Goal: Entertainment & Leisure: Consume media (video, audio)

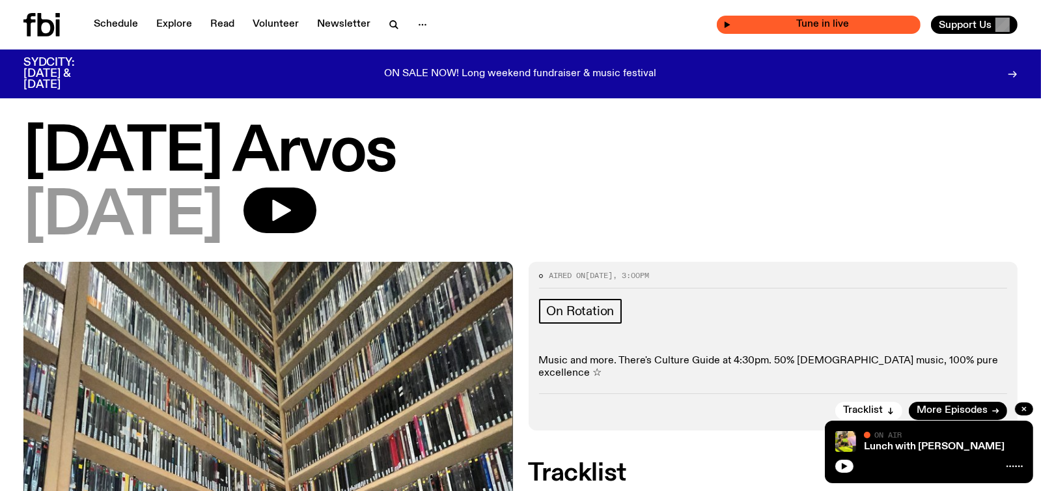
click at [767, 26] on span "Tune in live" at bounding box center [822, 25] width 183 height 10
click at [731, 21] on icon "button" at bounding box center [727, 25] width 8 height 8
click at [961, 344] on div "On Rotation Music and more. There's Culture Guide at 4:30pm. 50% [DEMOGRAPHIC_D…" at bounding box center [773, 339] width 469 height 81
click at [842, 468] on icon "button" at bounding box center [845, 466] width 8 height 8
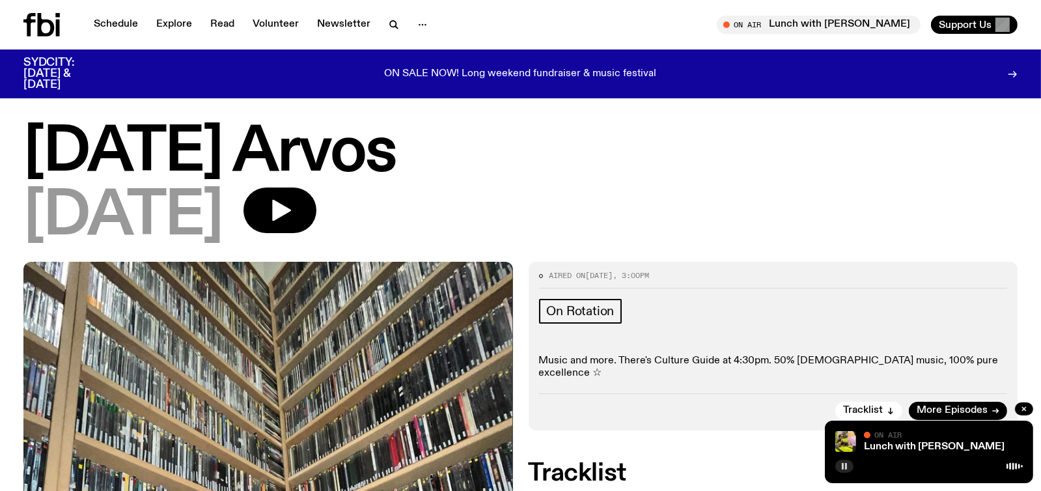
click at [895, 393] on div "Tracklist More Episodes" at bounding box center [773, 406] width 469 height 27
click at [107, 23] on link "Schedule" at bounding box center [116, 25] width 60 height 18
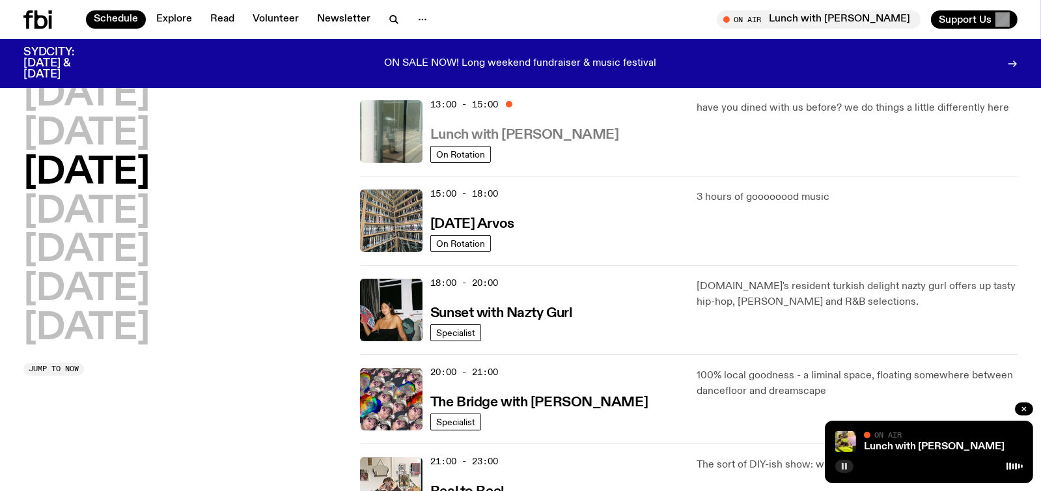
scroll to position [384, 0]
click at [514, 225] on h3 "[DATE] Arvos" at bounding box center [472, 224] width 84 height 14
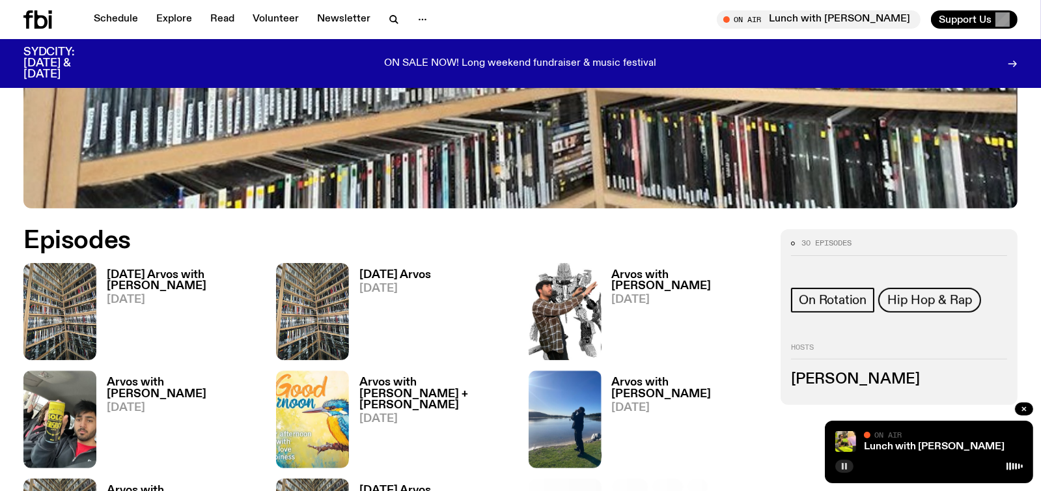
scroll to position [512, 0]
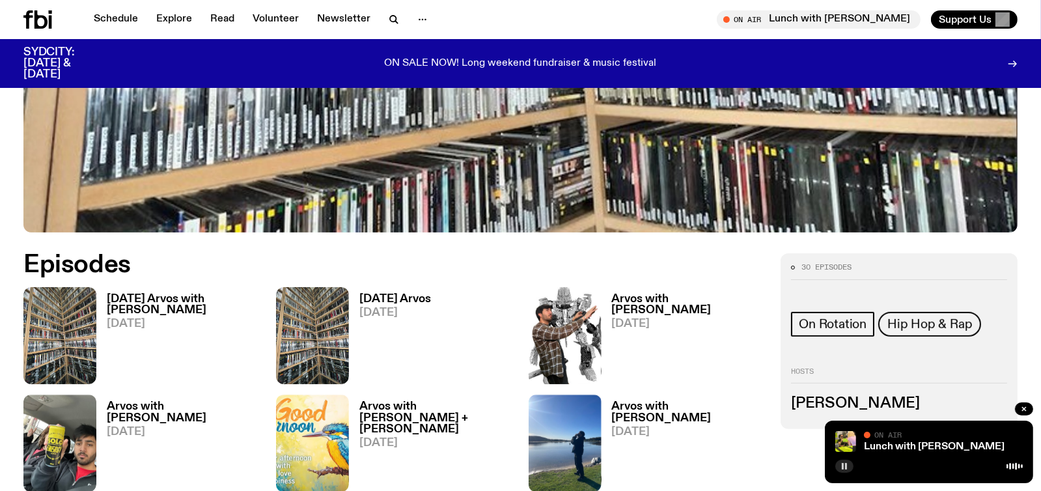
click at [148, 313] on h3 "[DATE] Arvos with [PERSON_NAME]" at bounding box center [184, 305] width 154 height 22
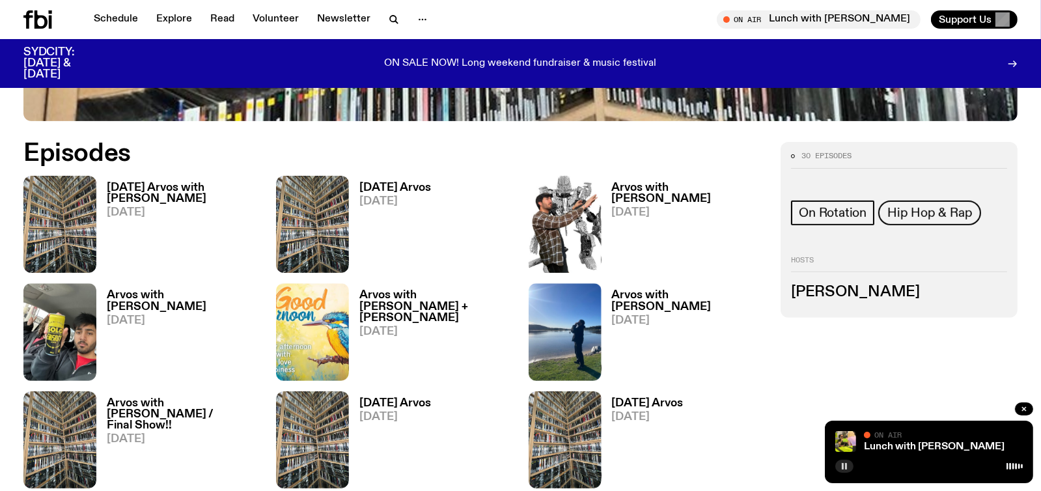
scroll to position [632, 0]
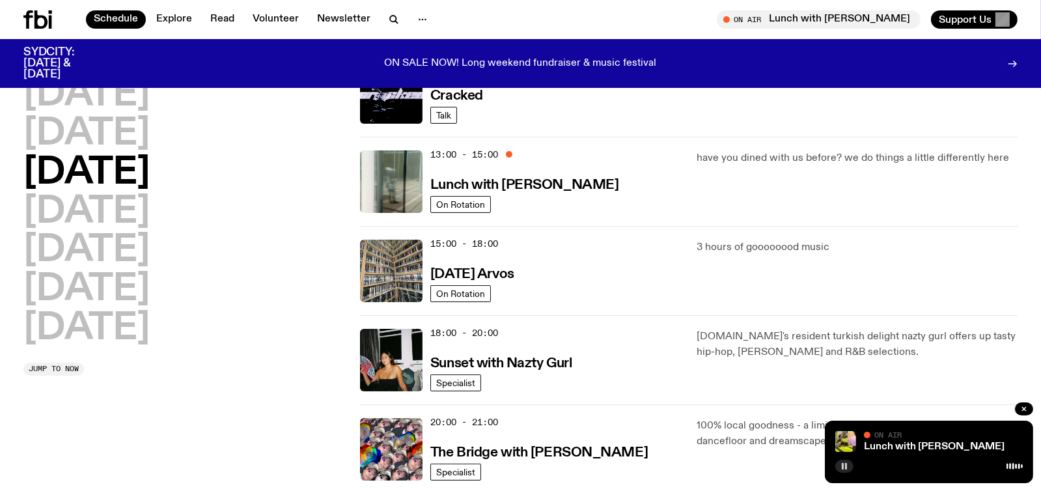
scroll to position [319, 0]
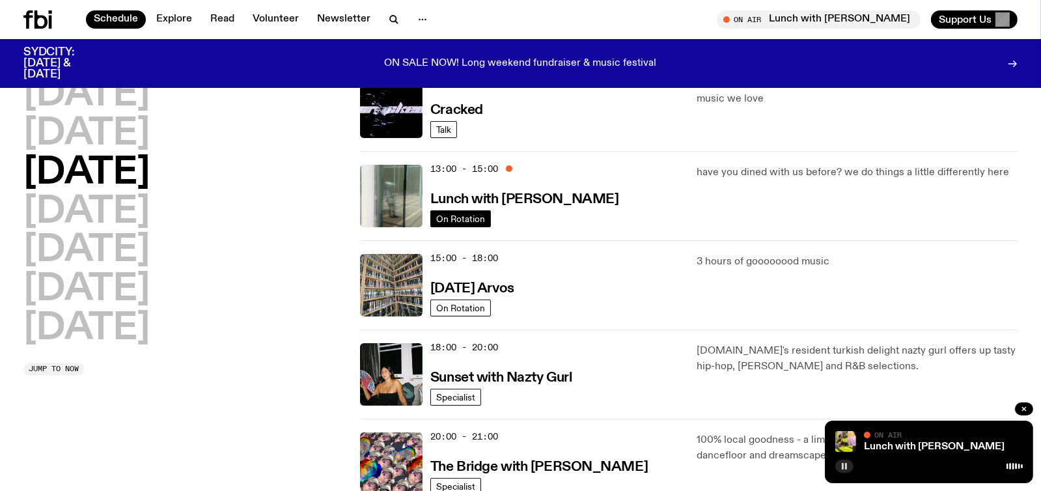
click at [470, 218] on span "On Rotation" at bounding box center [460, 219] width 49 height 10
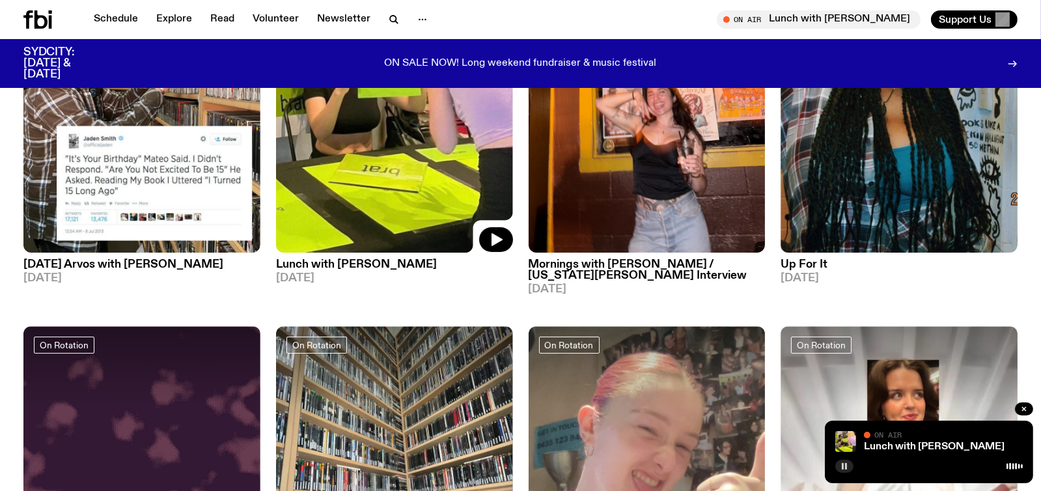
scroll to position [256, 0]
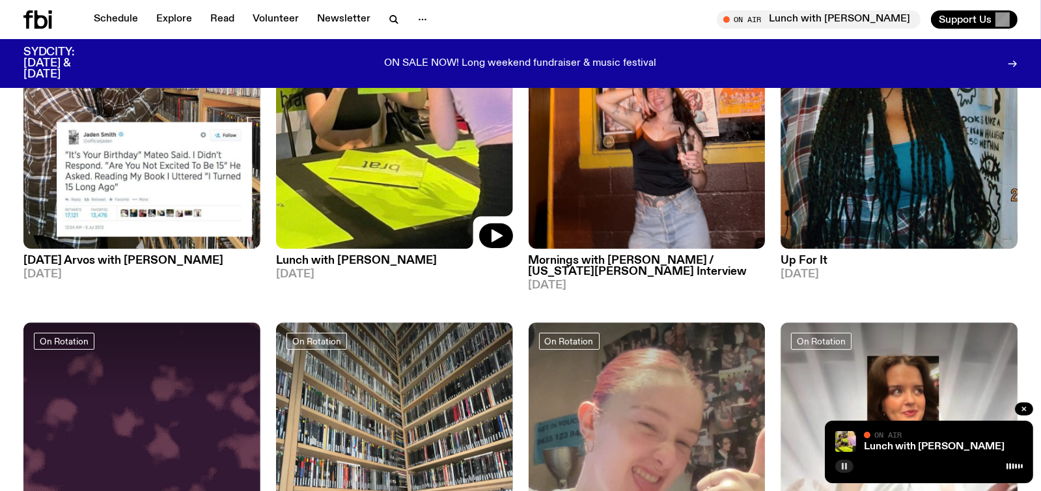
click at [372, 232] on img at bounding box center [394, 91] width 237 height 316
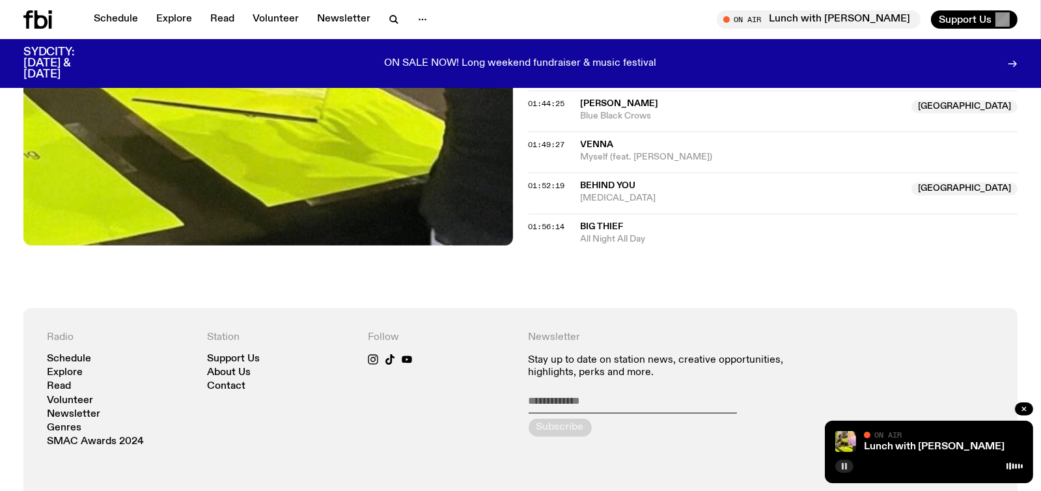
scroll to position [1425, 0]
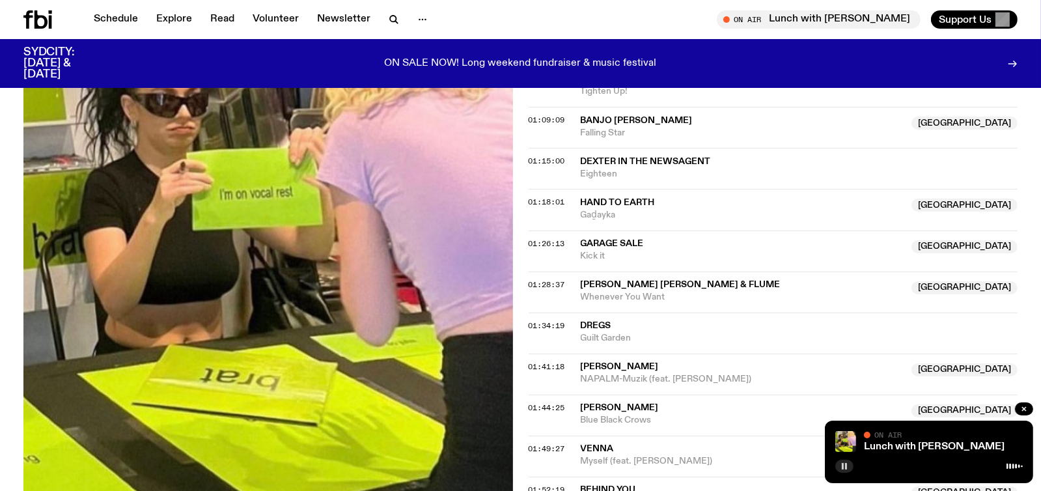
scroll to position [1165, 0]
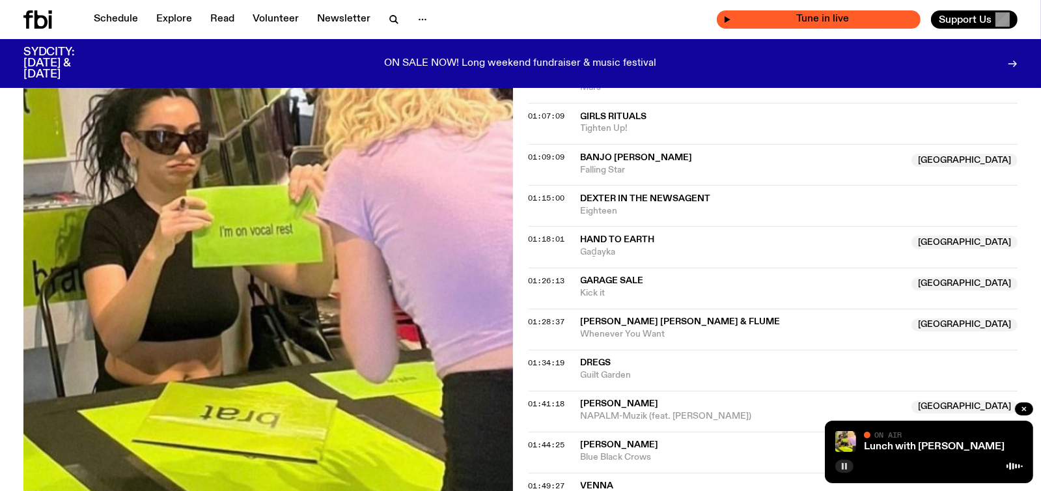
click at [804, 21] on span "Tune in live" at bounding box center [822, 19] width 183 height 10
click at [742, 20] on div "Tune in live" at bounding box center [819, 19] width 204 height 18
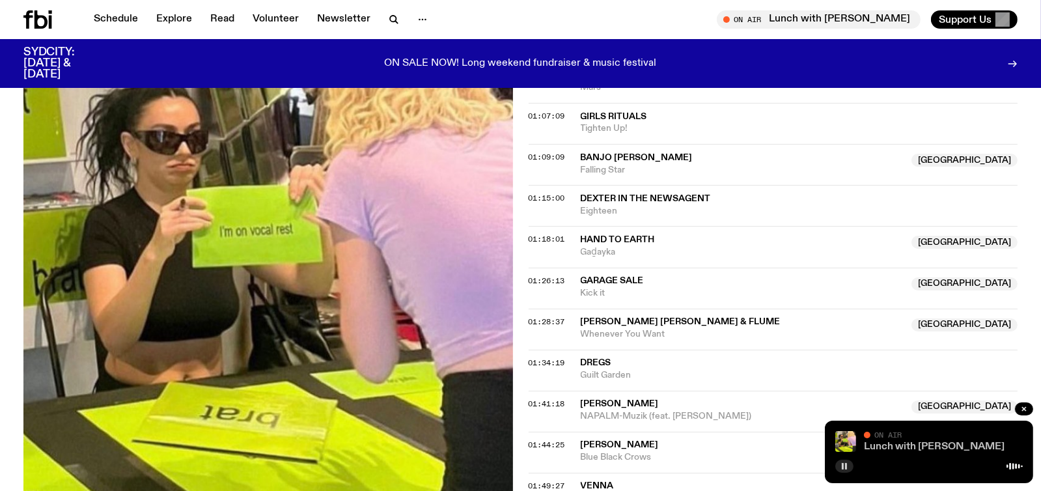
click at [924, 447] on link "Lunch with [PERSON_NAME]" at bounding box center [934, 447] width 141 height 10
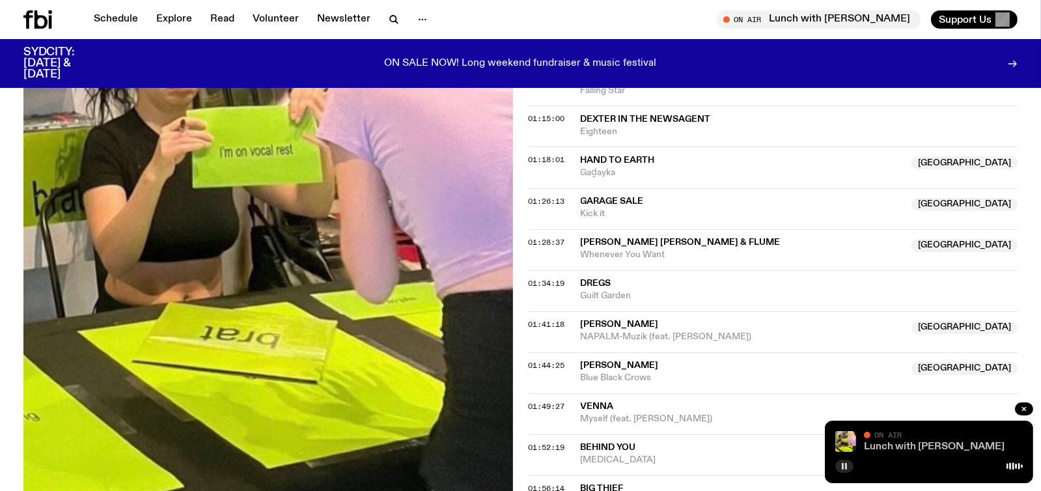
scroll to position [1230, 0]
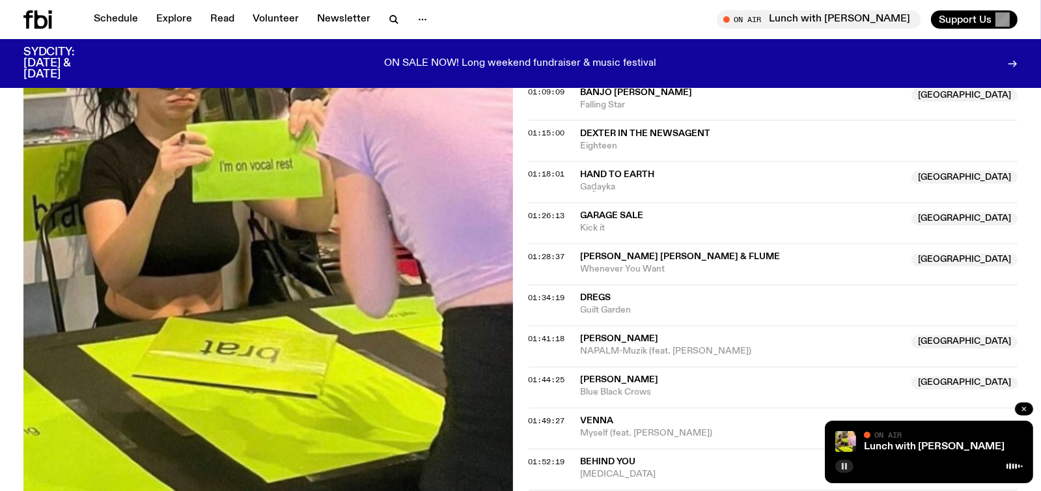
click at [1020, 408] on icon "button" at bounding box center [1024, 409] width 8 height 8
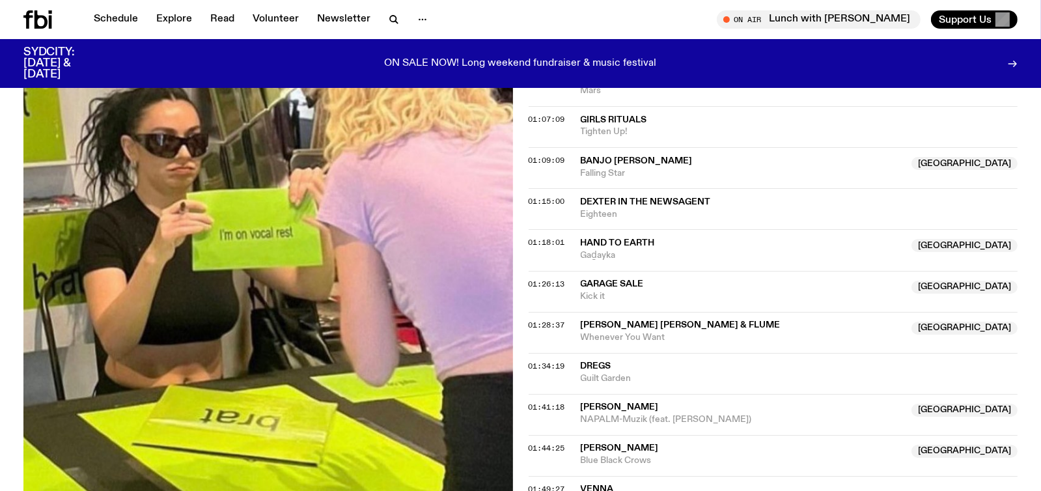
scroll to position [1035, 0]
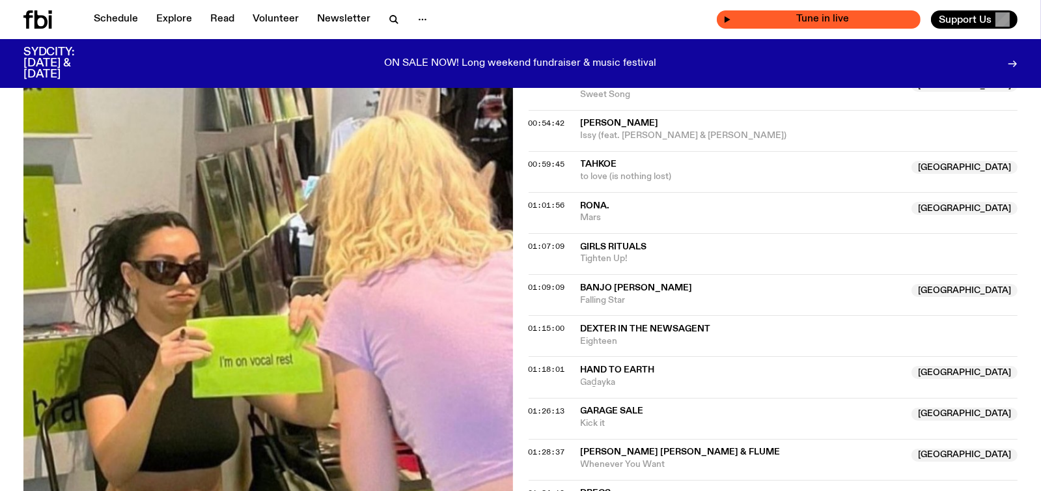
click at [817, 15] on span "Tune in live" at bounding box center [822, 19] width 183 height 10
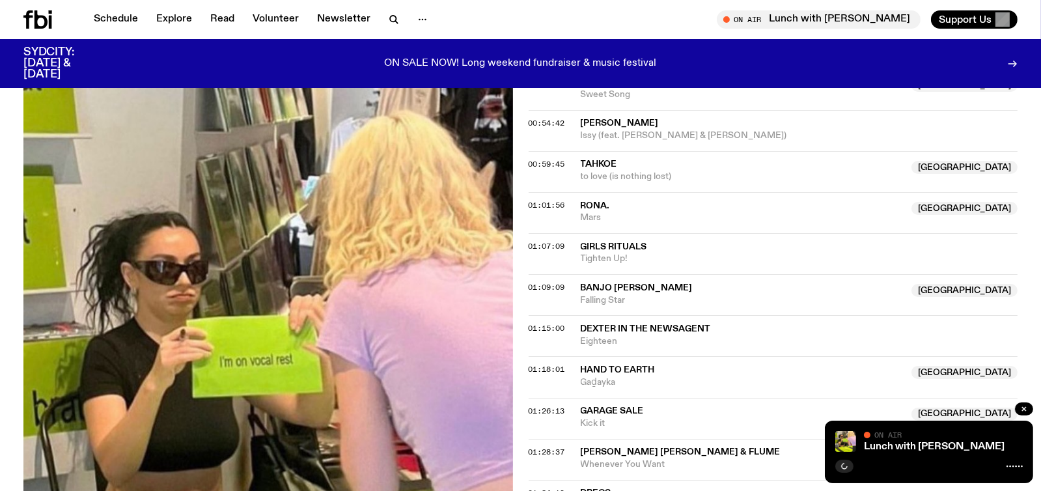
click at [1018, 465] on icon at bounding box center [1015, 466] width 16 height 10
